Goal: Task Accomplishment & Management: Use online tool/utility

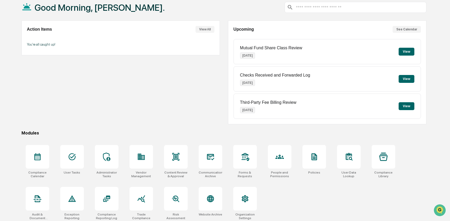
scroll to position [34, 0]
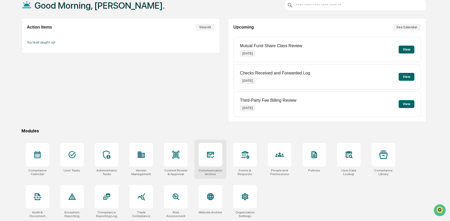
click at [207, 158] on div at bounding box center [211, 155] width 24 height 24
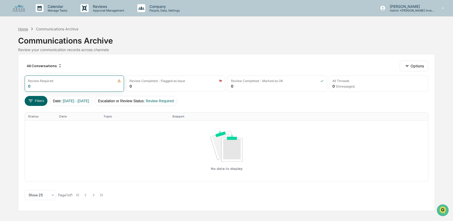
click at [23, 27] on div "Home" at bounding box center [23, 29] width 10 height 4
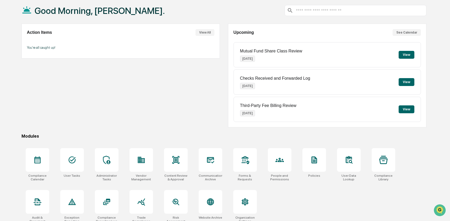
scroll to position [34, 0]
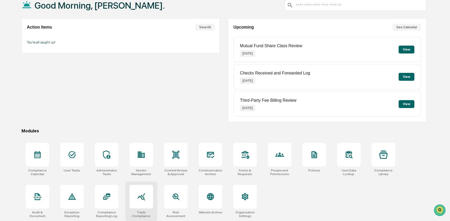
click at [141, 198] on icon at bounding box center [141, 197] width 8 height 8
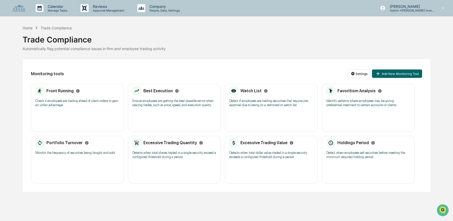
click at [249, 99] on p "Detect if employees are trading securities that require pre-approval due to bei…" at bounding box center [272, 103] width 84 height 8
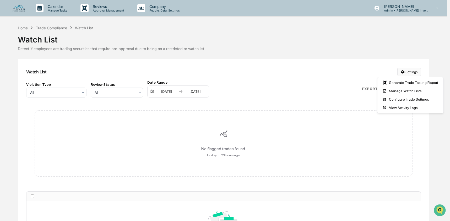
click at [407, 72] on html "Calendar Manage Tasks Reviews Approval Management Company People, Data, Setting…" at bounding box center [225, 110] width 450 height 221
click at [410, 90] on div "Manage Watch Lists" at bounding box center [411, 91] width 64 height 8
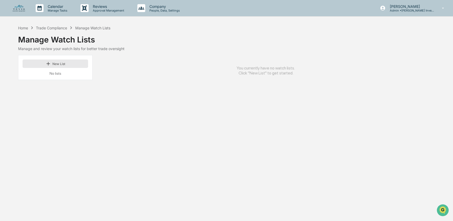
click at [62, 65] on button "New List" at bounding box center [56, 64] width 66 height 8
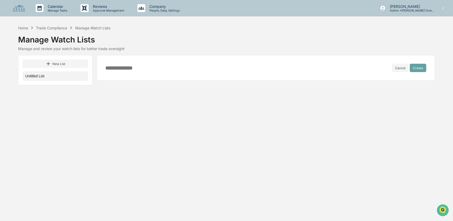
click at [145, 71] on input at bounding box center [248, 68] width 287 height 6
type input "**********"
click at [424, 65] on button "Create" at bounding box center [418, 68] width 17 height 8
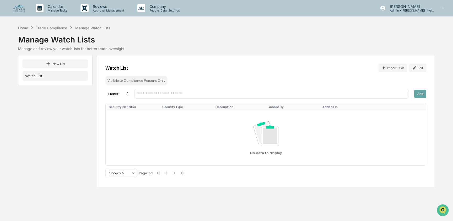
click at [166, 95] on input "text" at bounding box center [272, 93] width 270 height 5
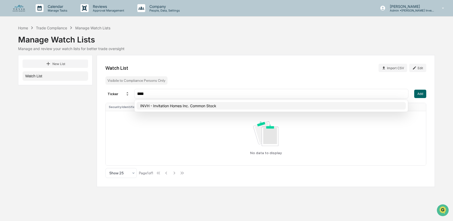
type input "****"
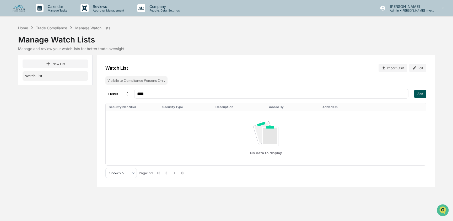
click at [422, 93] on button "Add" at bounding box center [420, 94] width 12 height 8
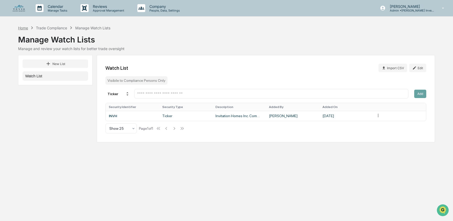
click at [21, 28] on div "Home" at bounding box center [23, 28] width 10 height 4
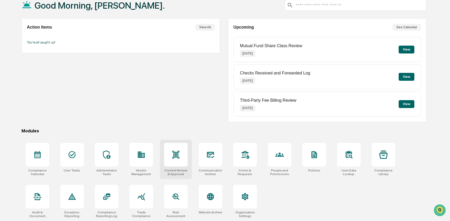
scroll to position [34, 0]
click at [211, 196] on icon at bounding box center [211, 197] width 6 height 6
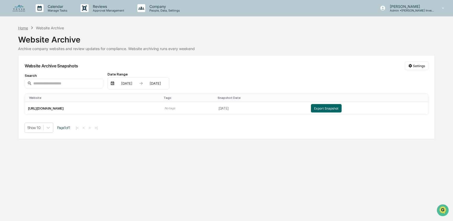
click at [27, 27] on div "Home" at bounding box center [23, 28] width 10 height 4
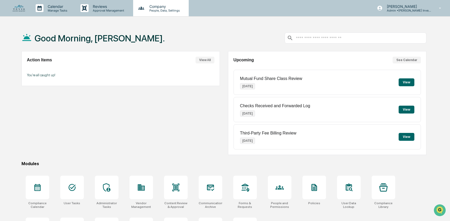
click at [178, 12] on p "People, Data, Settings" at bounding box center [163, 11] width 37 height 4
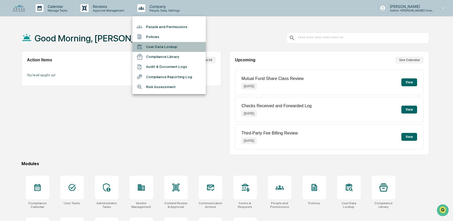
click at [172, 49] on li "User Data Lookup" at bounding box center [168, 47] width 73 height 10
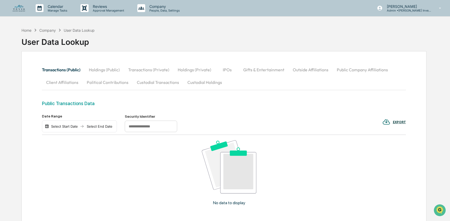
click at [191, 81] on button "Custodial Holdings" at bounding box center [204, 82] width 43 height 13
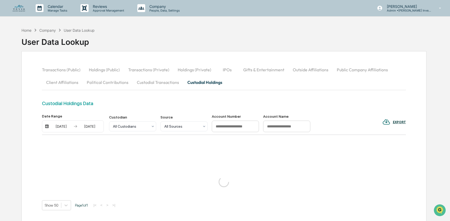
click at [67, 127] on div "09/24/2025" at bounding box center [61, 126] width 22 height 4
click at [73, 159] on button "1" at bounding box center [71, 158] width 9 height 9
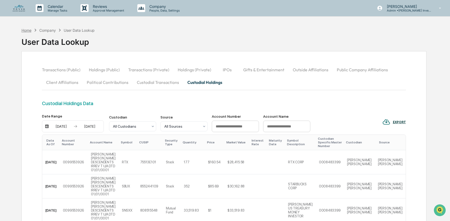
click at [25, 31] on div "Home" at bounding box center [27, 30] width 10 height 4
